Goal: Navigation & Orientation: Find specific page/section

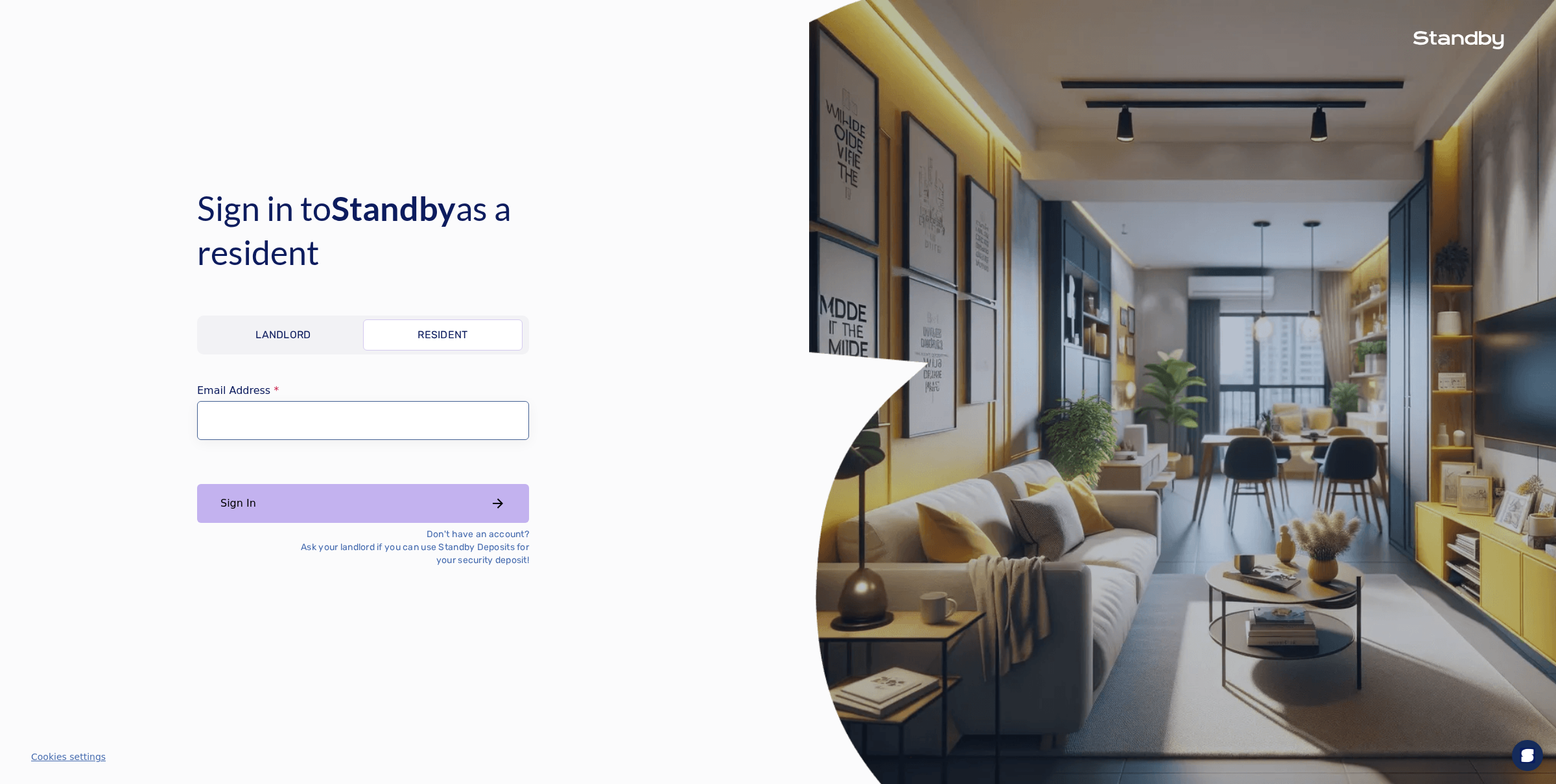
click at [346, 421] on input "Email Address" at bounding box center [363, 421] width 332 height 39
type input "********"
click at [313, 330] on link "Landlord" at bounding box center [282, 335] width 159 height 31
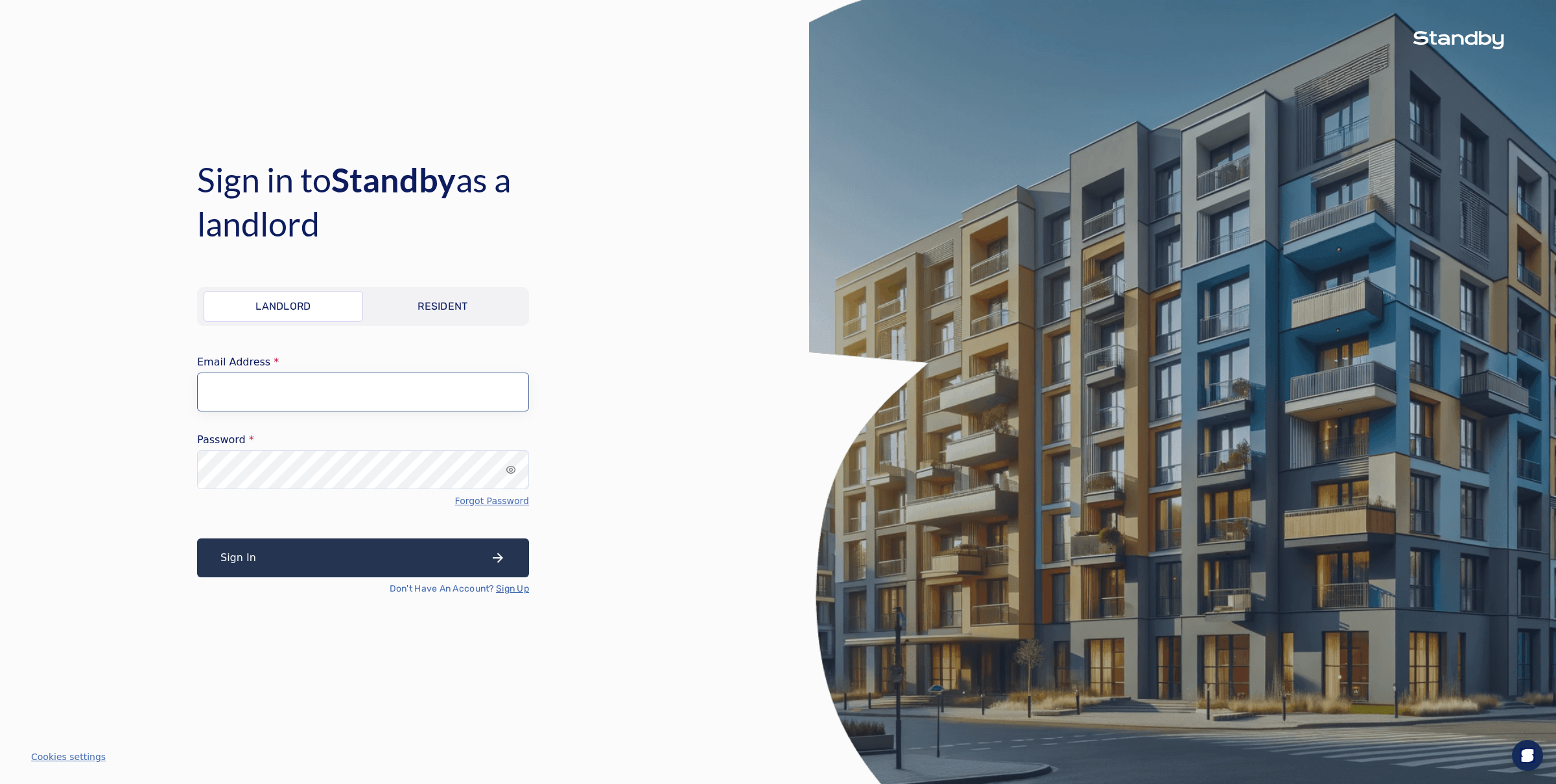
click at [343, 399] on input "Email Address" at bounding box center [363, 392] width 332 height 39
type input "**********"
click at [331, 549] on button "Sign In" at bounding box center [363, 558] width 332 height 39
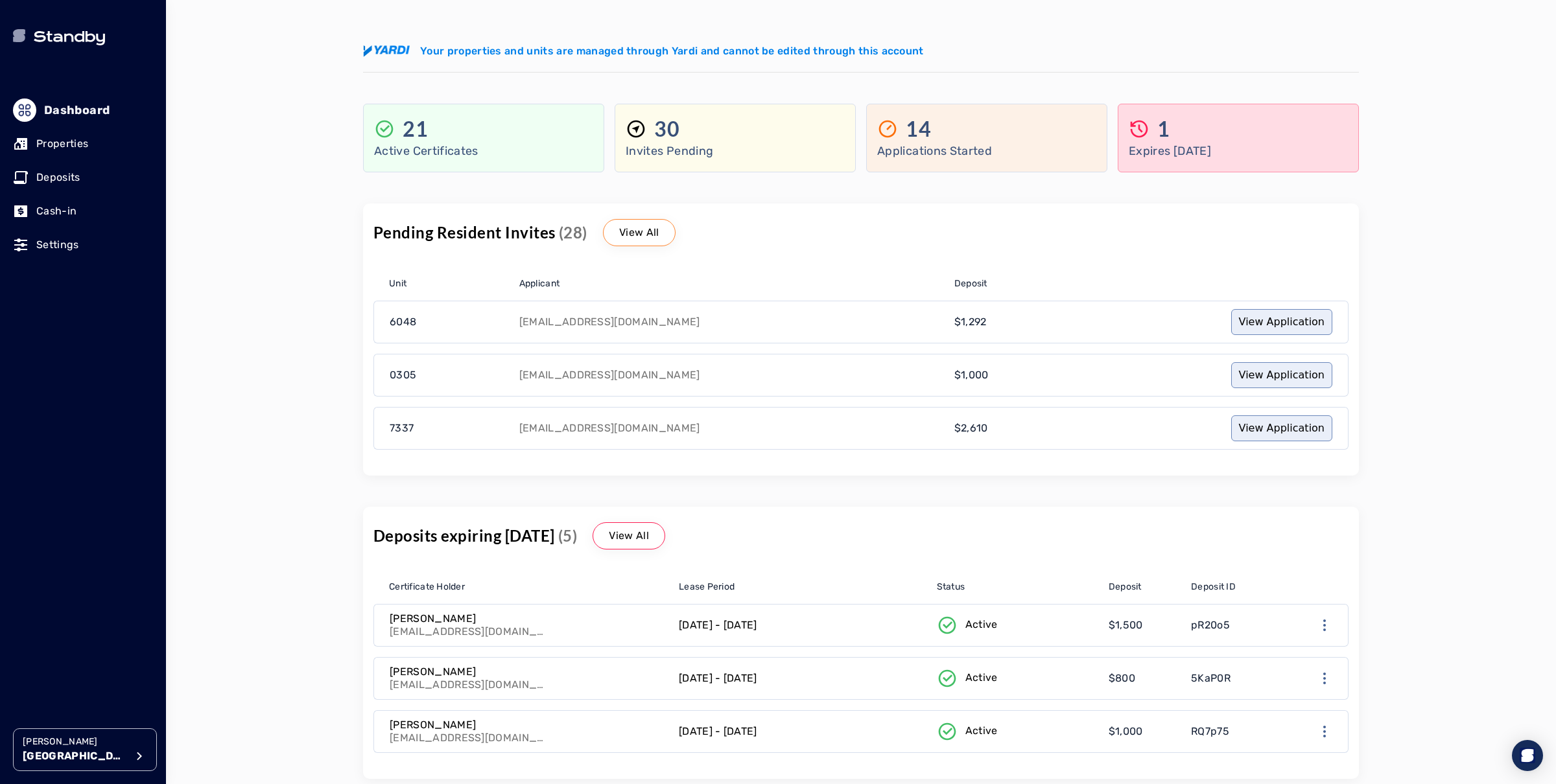
click at [80, 757] on p "[GEOGRAPHIC_DATA]" at bounding box center [74, 756] width 104 height 16
click at [241, 638] on li "Avenue 5" at bounding box center [282, 637] width 206 height 26
click at [95, 135] on link "Properties" at bounding box center [83, 144] width 140 height 29
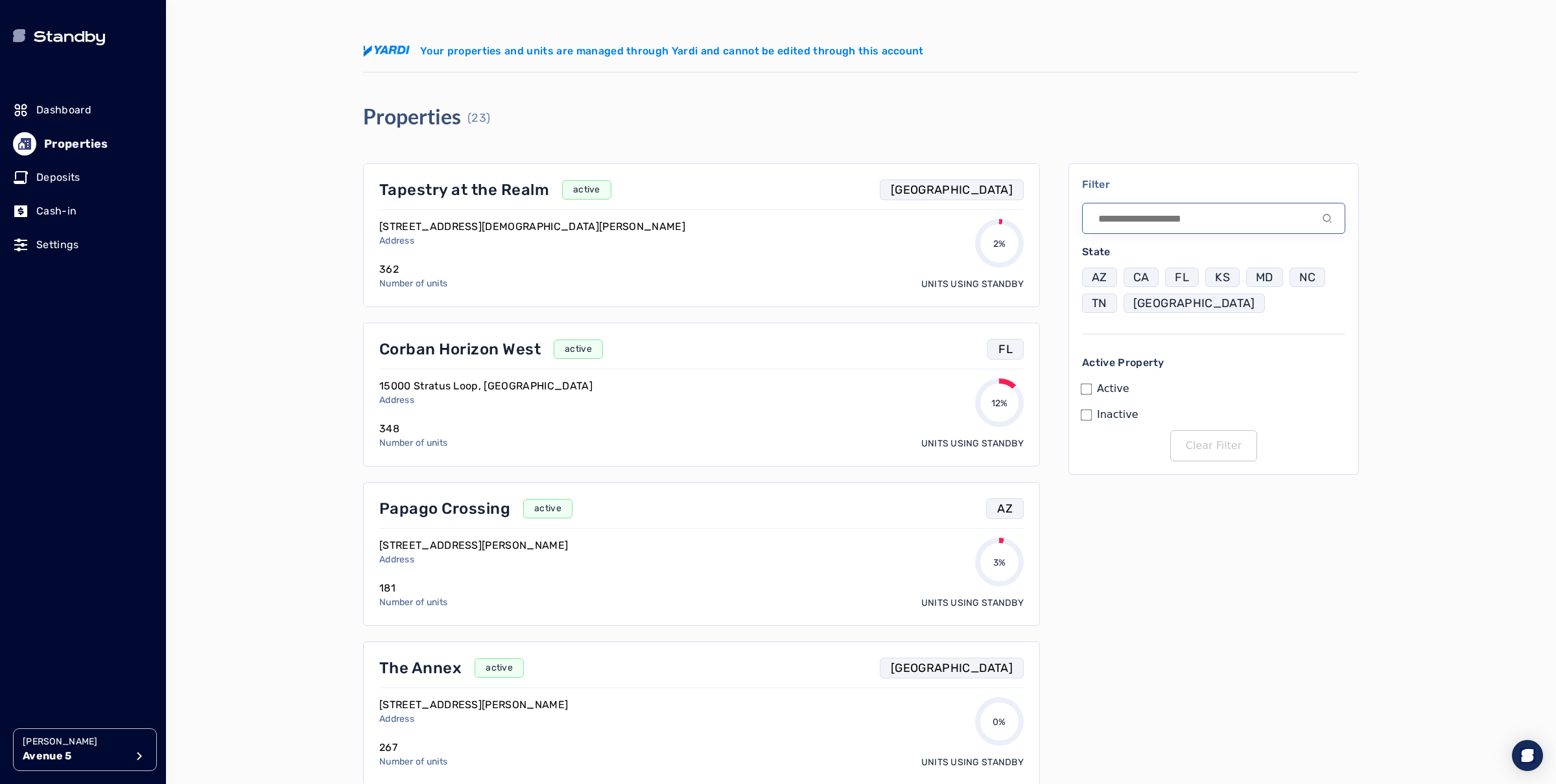
drag, startPoint x: 1123, startPoint y: 219, endPoint x: 1130, endPoint y: 212, distance: 9.9
click at [1123, 217] on input at bounding box center [1213, 219] width 264 height 31
type input "******"
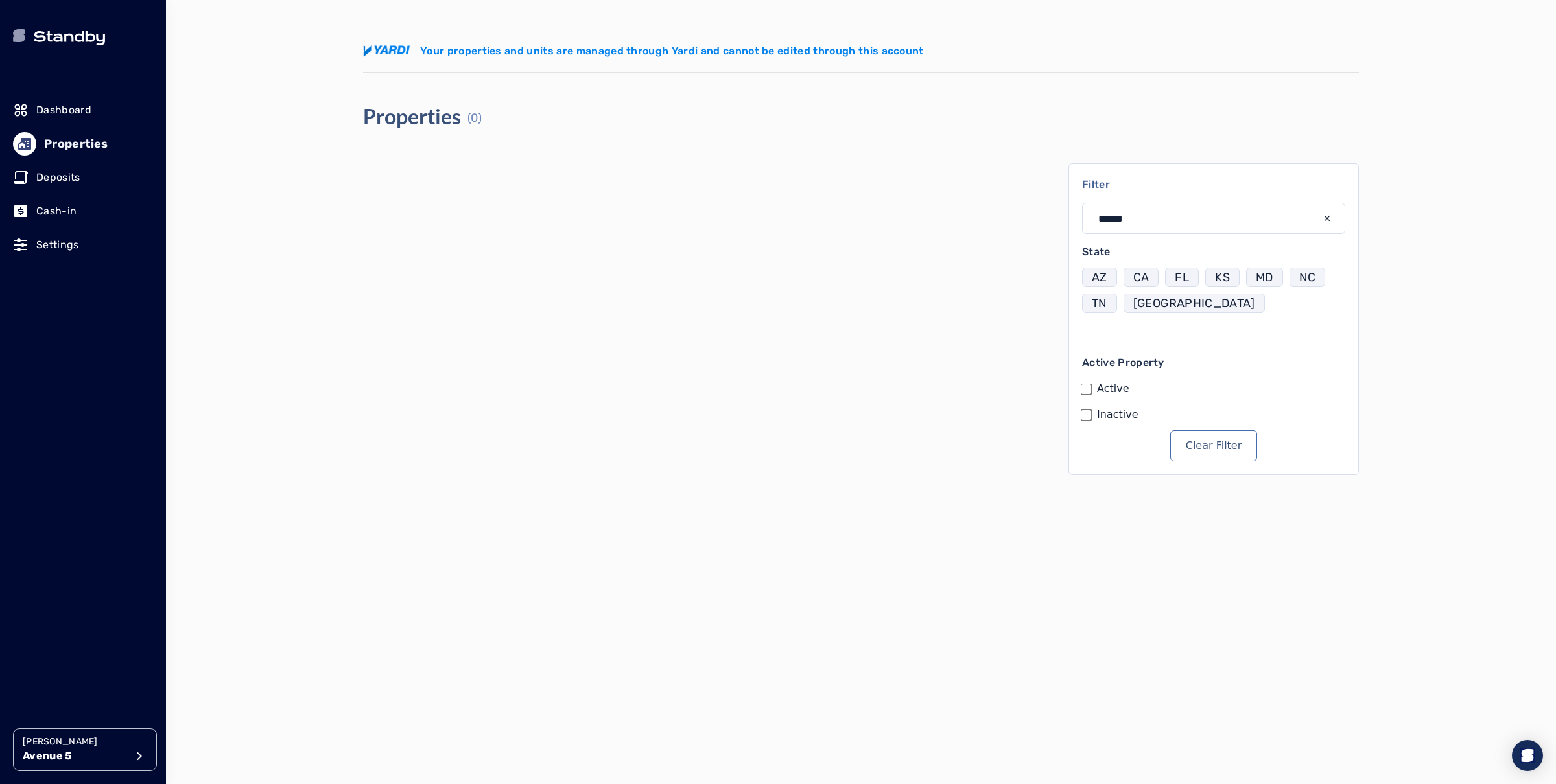
click at [1326, 218] on icon "input icon" at bounding box center [1327, 218] width 11 height 11
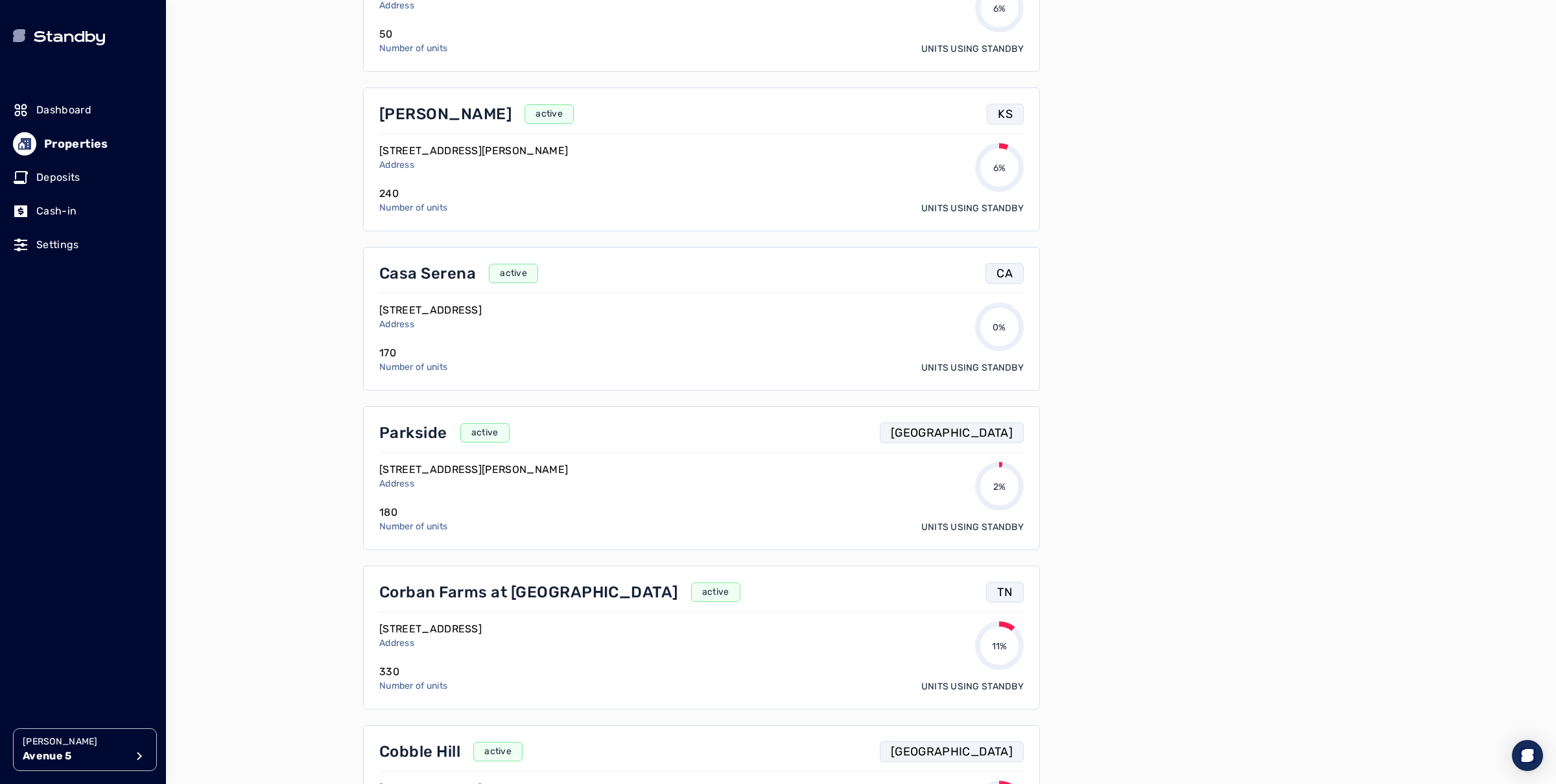
scroll to position [2731, 0]
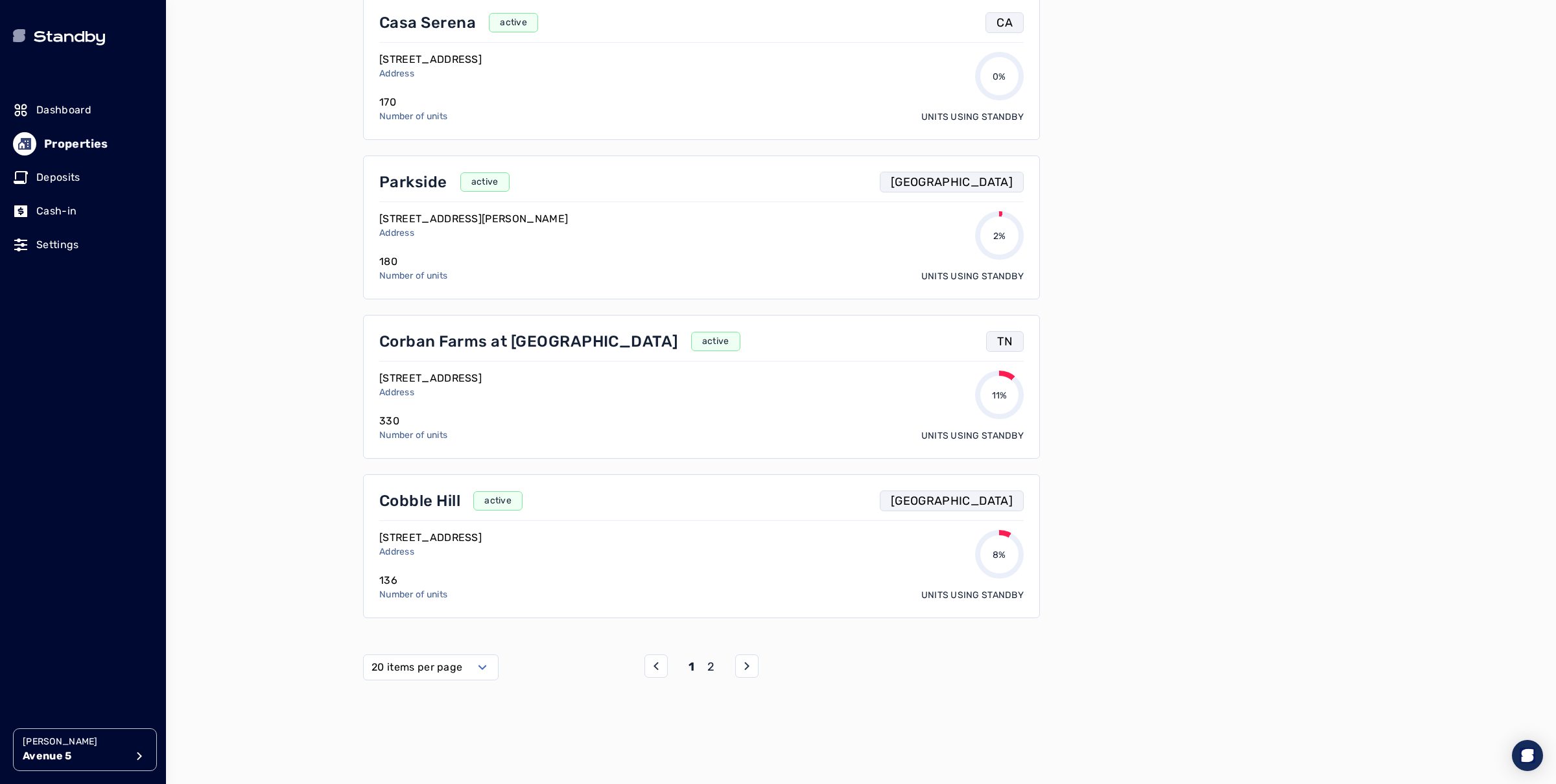
click at [711, 671] on p "2" at bounding box center [711, 667] width 7 height 18
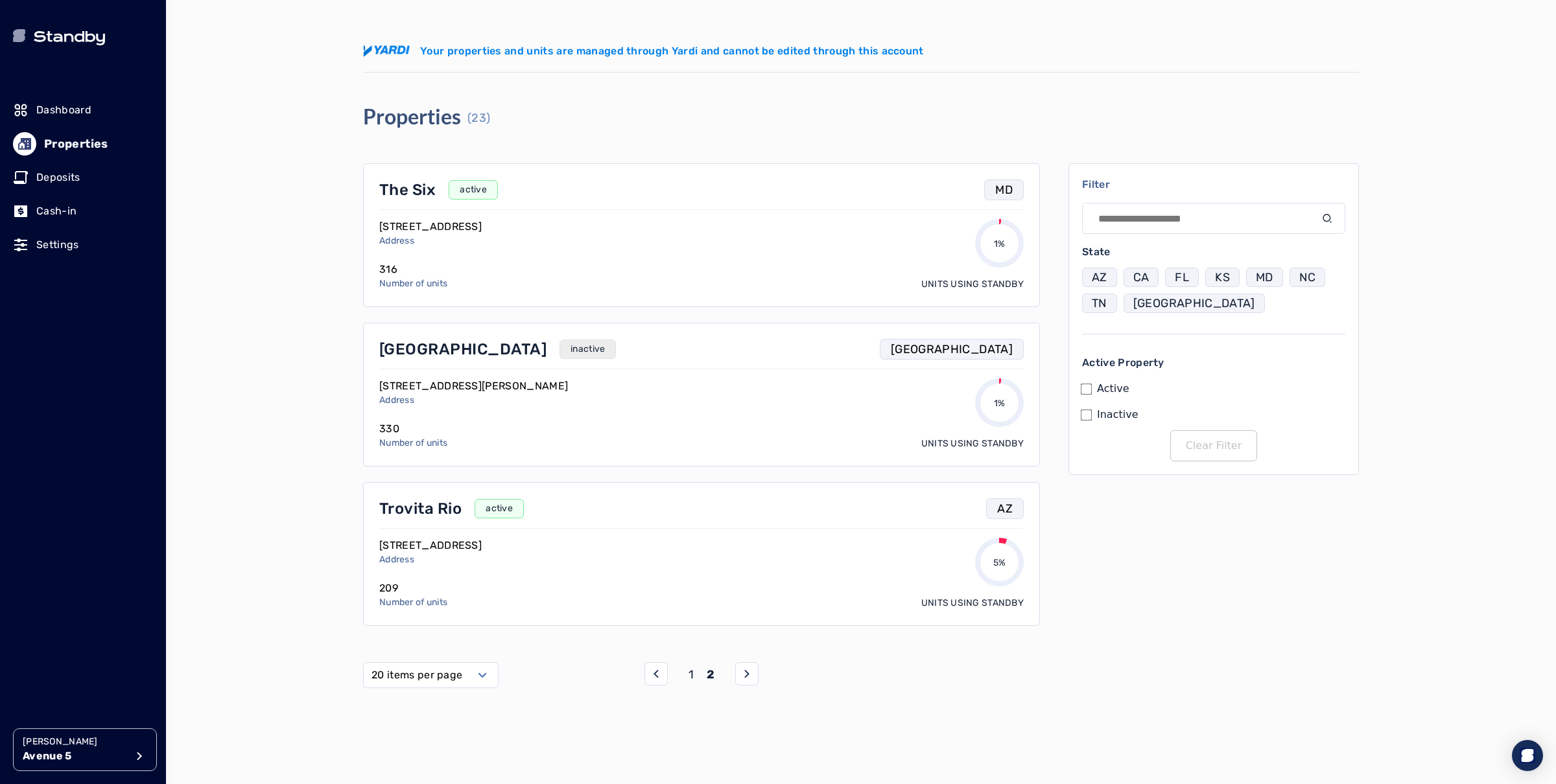
click at [690, 675] on p "1" at bounding box center [691, 675] width 5 height 18
